Goal: Find contact information: Find contact information

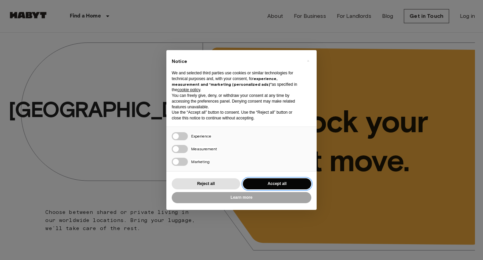
drag, startPoint x: 271, startPoint y: 182, endPoint x: 349, endPoint y: 166, distance: 79.6
click at [273, 182] on button "Accept all" at bounding box center [277, 183] width 68 height 11
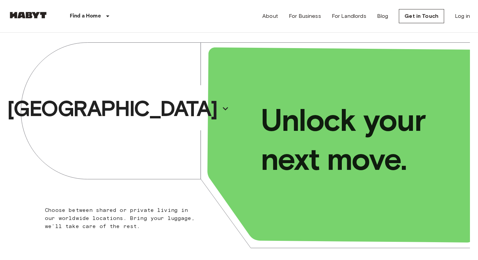
drag, startPoint x: 201, startPoint y: 15, endPoint x: 240, endPoint y: 45, distance: 48.9
click at [201, 15] on div "Find a Home [GEOGRAPHIC_DATA] [GEOGRAPHIC_DATA] [GEOGRAPHIC_DATA] [GEOGRAPHIC_D…" at bounding box center [239, 16] width 462 height 32
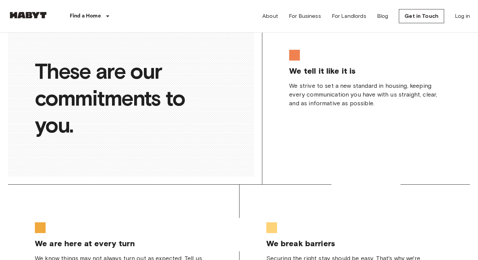
scroll to position [1829, 0]
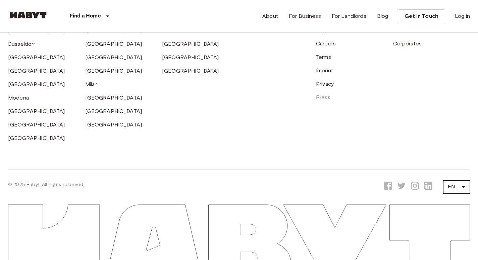
click at [391, 187] on icon at bounding box center [388, 185] width 8 height 8
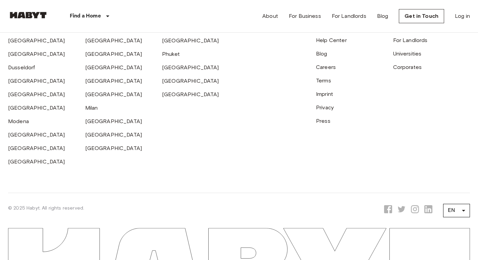
scroll to position [1762, 0]
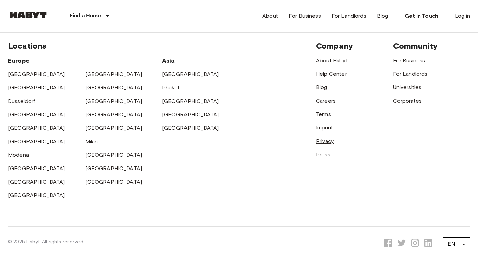
click at [322, 144] on link "Privacy" at bounding box center [325, 141] width 18 height 6
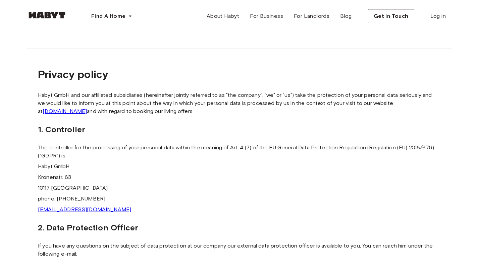
scroll to position [34, 0]
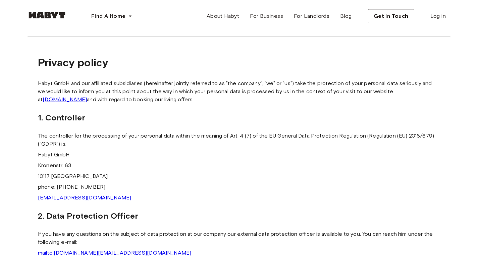
copy p "49 15737854920"
drag, startPoint x: 103, startPoint y: 186, endPoint x: 59, endPoint y: 186, distance: 44.0
click at [59, 186] on p "phone: +49 15737854920" at bounding box center [239, 187] width 403 height 8
copy link "legal@habyt.com"
drag, startPoint x: 83, startPoint y: 197, endPoint x: 35, endPoint y: 198, distance: 47.7
